Goal: Information Seeking & Learning: Learn about a topic

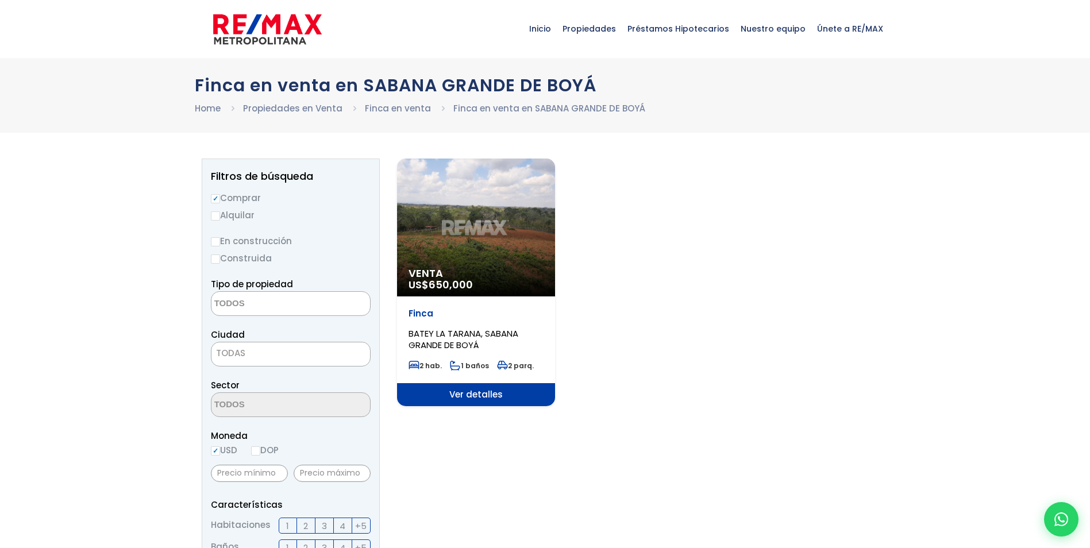
select select
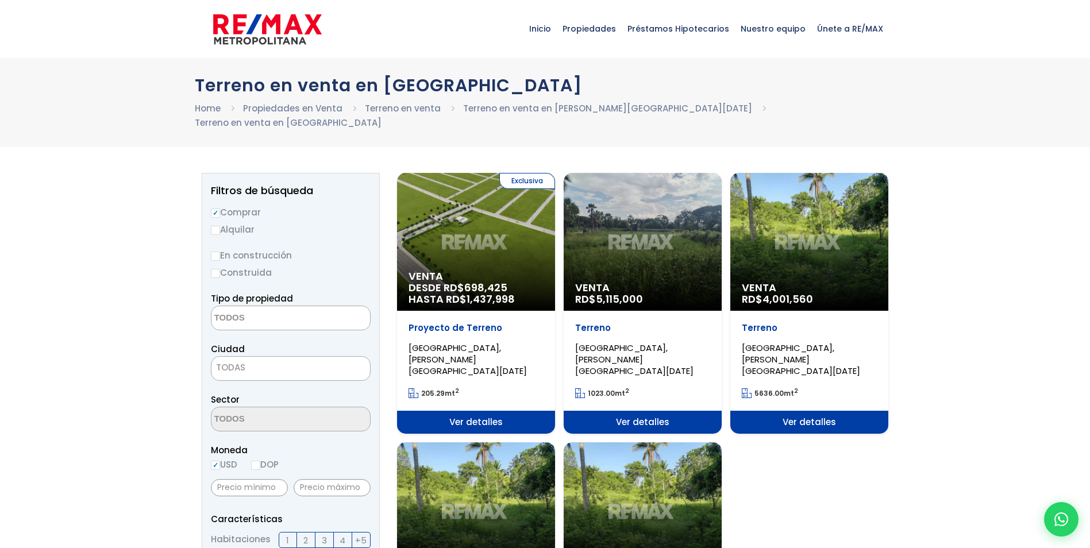
select select
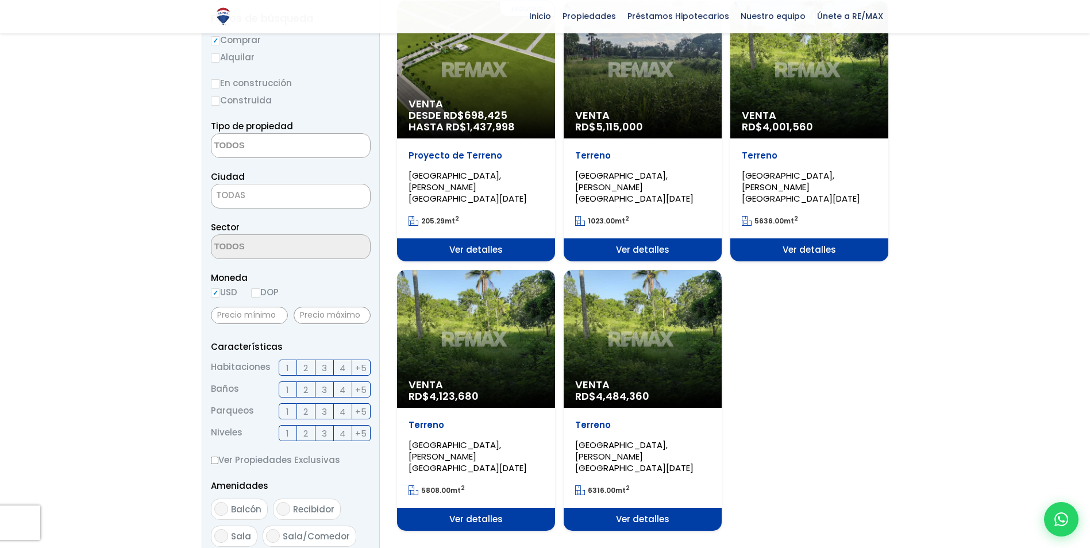
scroll to position [172, 0]
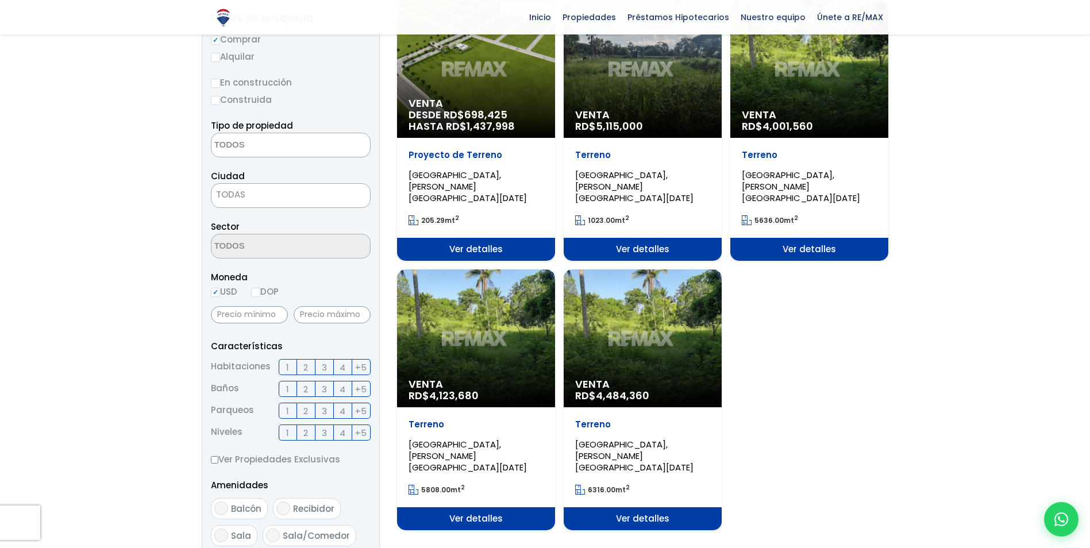
click at [449, 345] on div "Venta RD$ 4,123,680" at bounding box center [476, 338] width 158 height 138
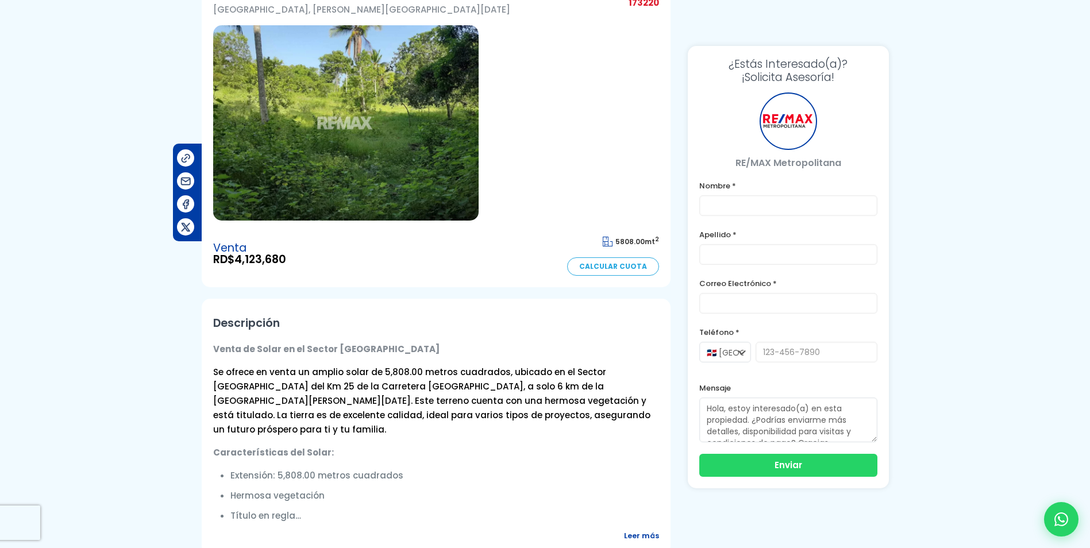
scroll to position [345, 0]
